Goal: Submit feedback/report problem

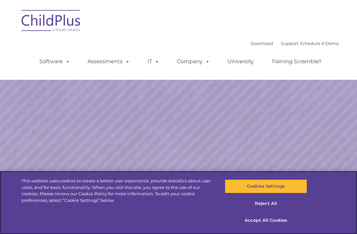
select select "MEDIUM"
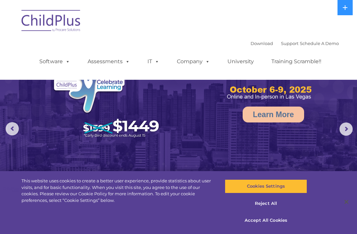
click at [41, 24] on img at bounding box center [51, 21] width 66 height 33
click at [339, 8] on button at bounding box center [344, 7] width 15 height 15
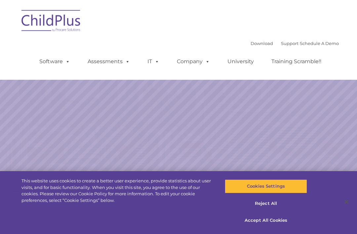
select select "MEDIUM"
